Goal: Task Accomplishment & Management: Manage account settings

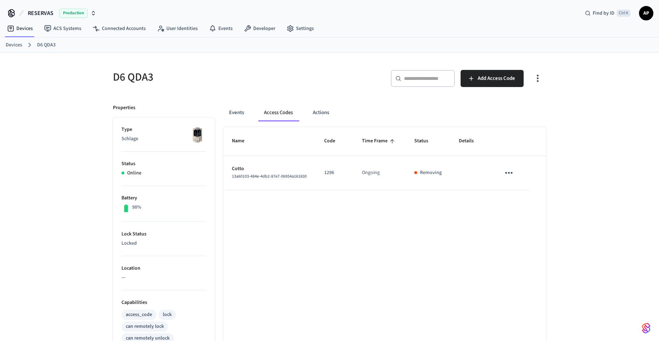
click at [653, 9] on div "Find by ID Ctrl K AP" at bounding box center [616, 13] width 74 height 15
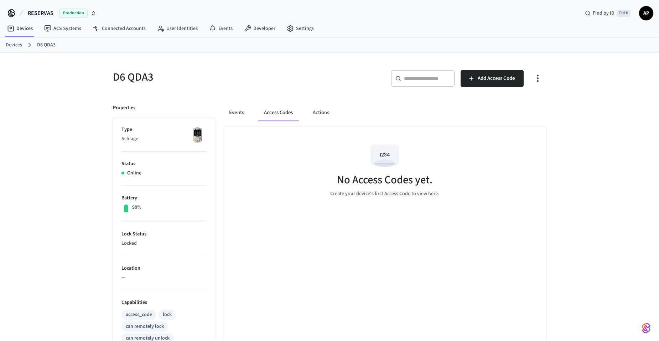
click at [641, 17] on span "AP" at bounding box center [646, 13] width 13 height 13
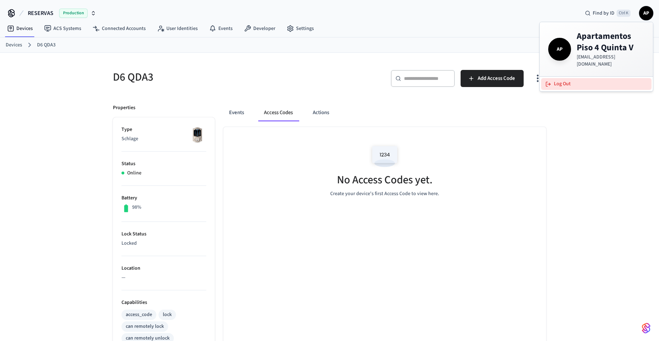
click at [626, 78] on button "Log Out" at bounding box center [596, 84] width 110 height 12
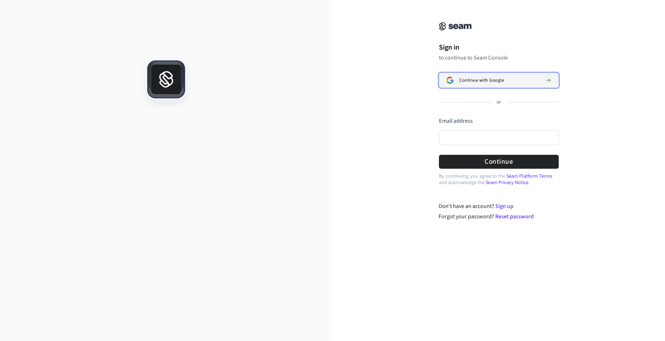
click at [505, 84] on button "Continue with Google" at bounding box center [499, 80] width 120 height 15
